Goal: Navigation & Orientation: Find specific page/section

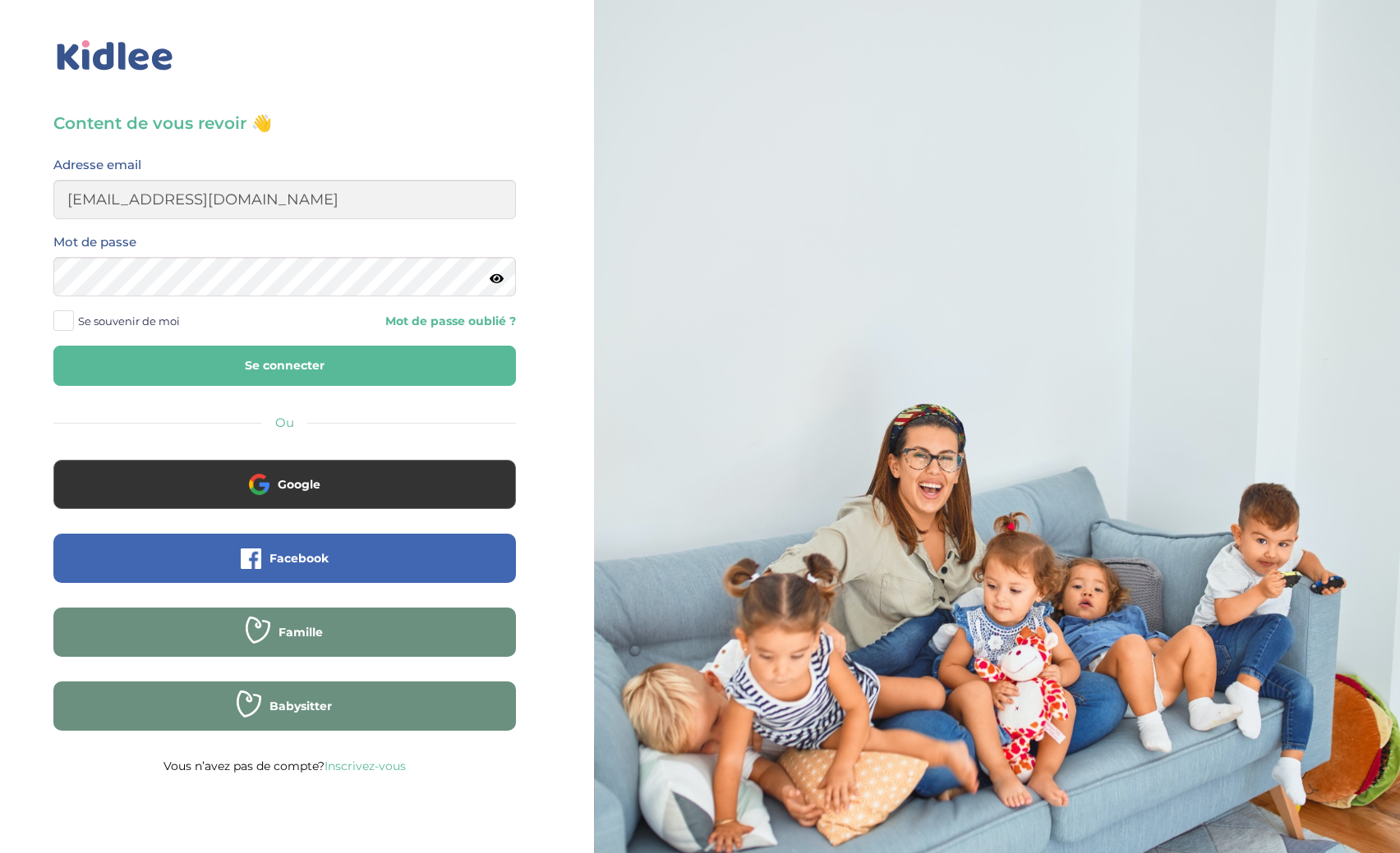
type input "dima_ru@hotmail.fr"
click at [253, 380] on button "Se connecter" at bounding box center [285, 365] width 463 height 40
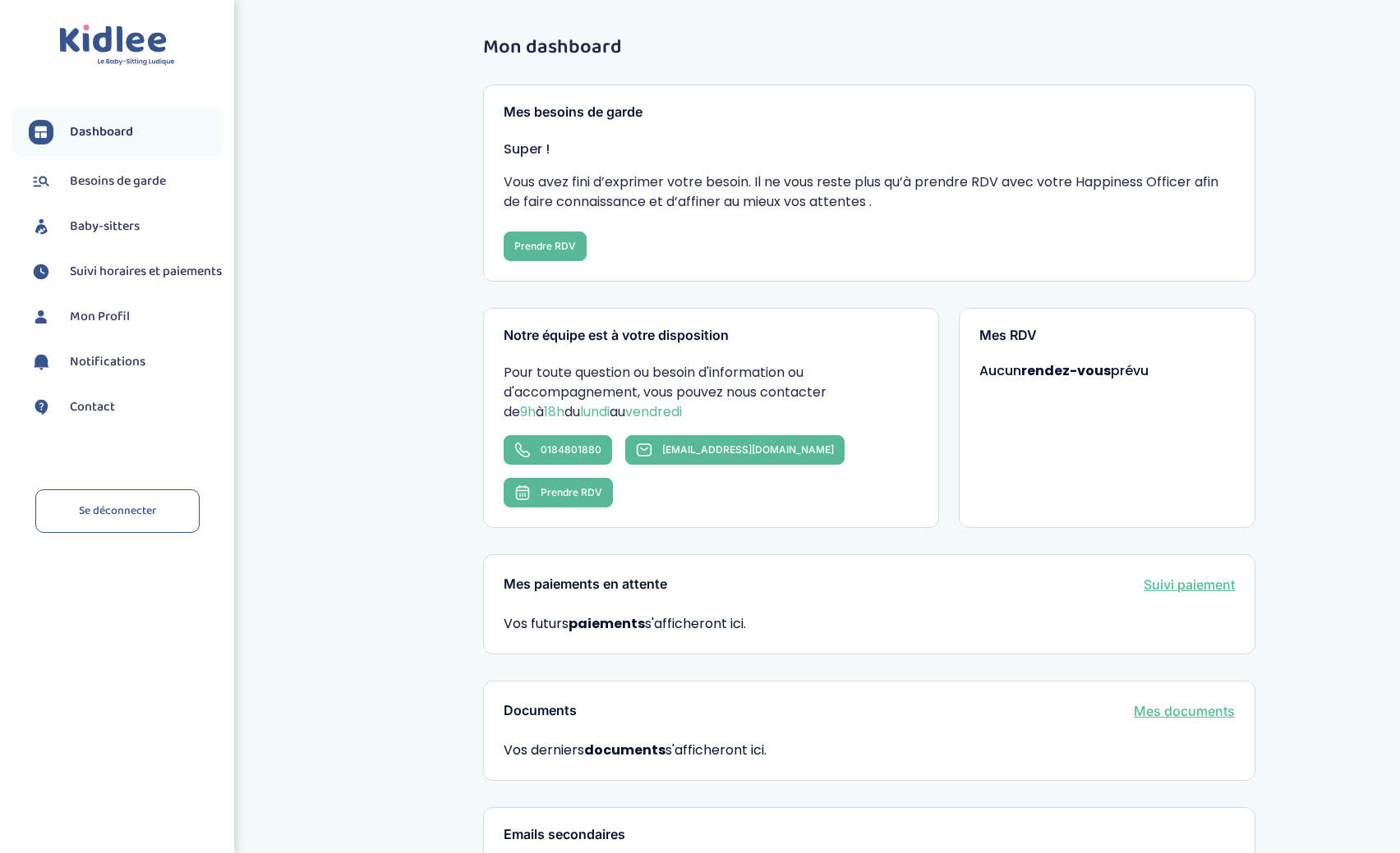
click at [120, 181] on span "Besoins de garde" at bounding box center [117, 181] width 96 height 20
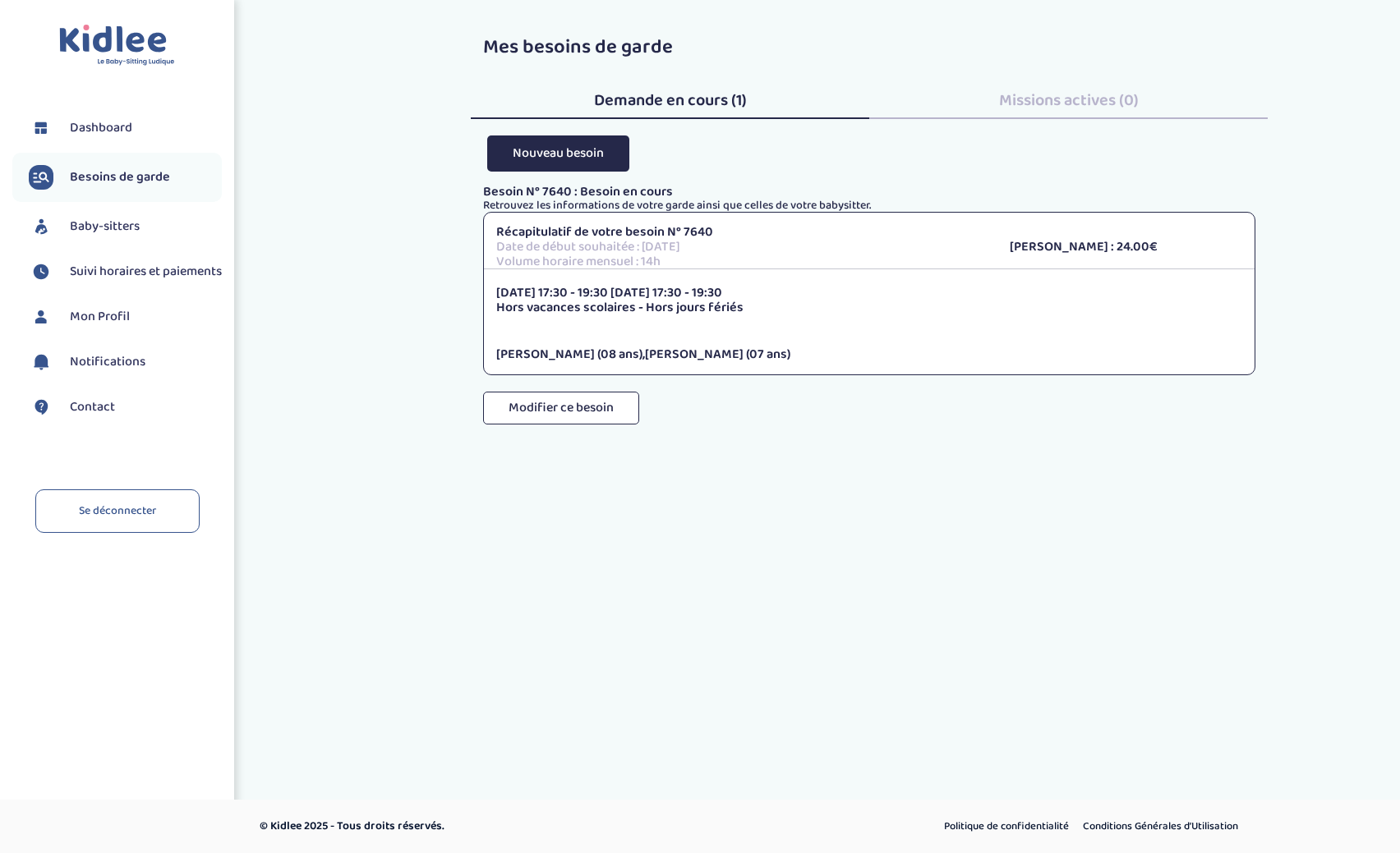
click at [121, 122] on span "Dashboard" at bounding box center [101, 128] width 62 height 20
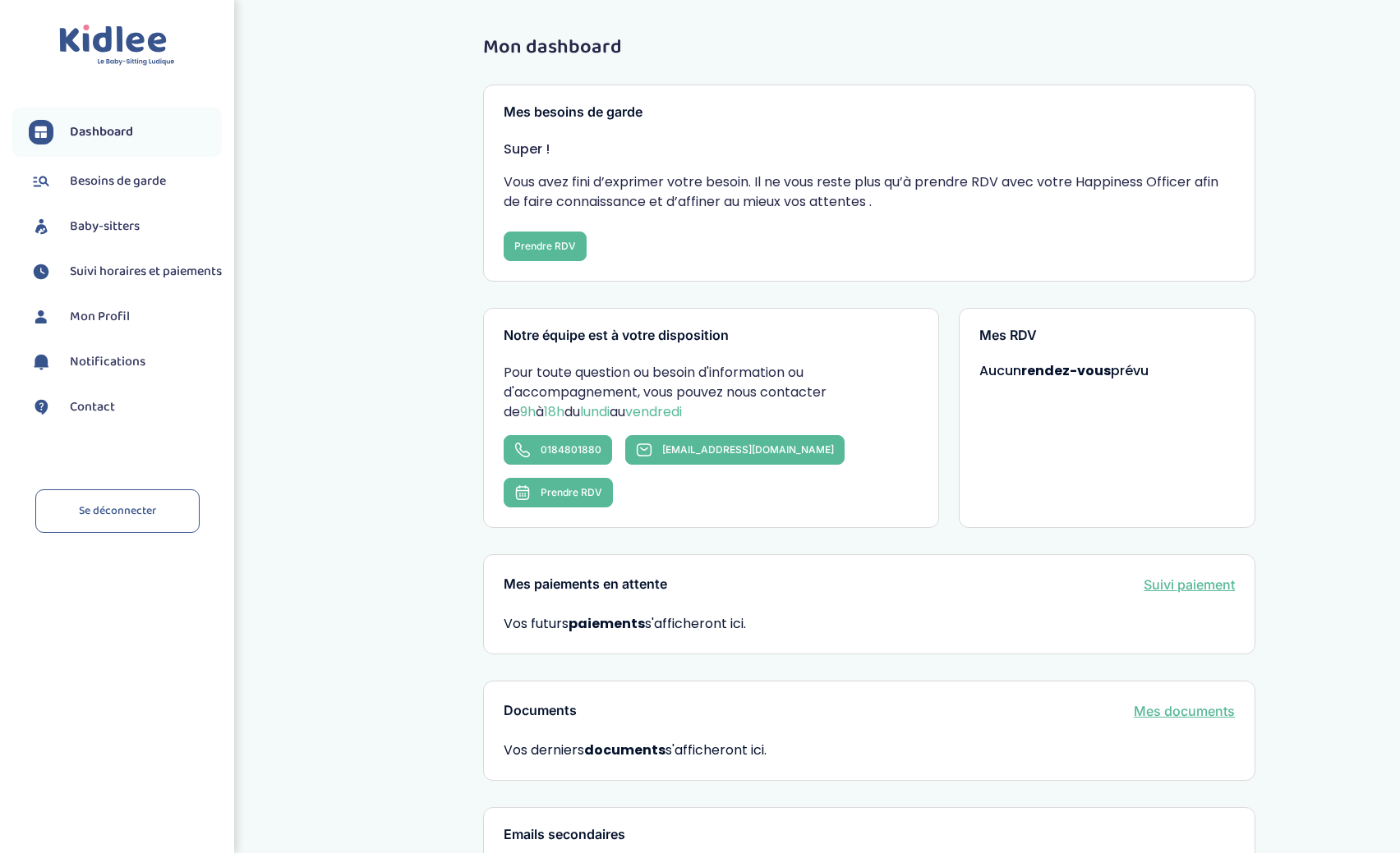
click at [1029, 381] on div "Mes RDV Aucun rendez-vous prévu" at bounding box center [1107, 418] width 298 height 220
click at [105, 417] on span "Contact" at bounding box center [92, 407] width 45 height 20
click at [538, 451] on link "0184801880" at bounding box center [557, 450] width 108 height 30
click at [788, 390] on p "Pour toute question ou besoin d'information ou d'accompagnement, vous pouvez no…" at bounding box center [710, 392] width 414 height 59
